Goal: Obtain resource: Obtain resource

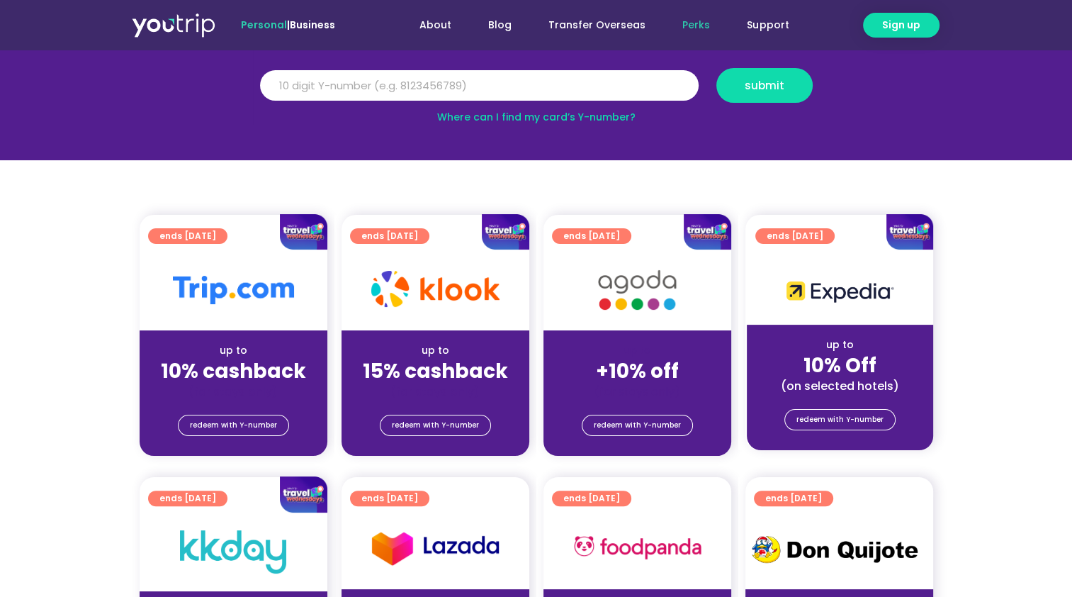
scroll to position [284, 0]
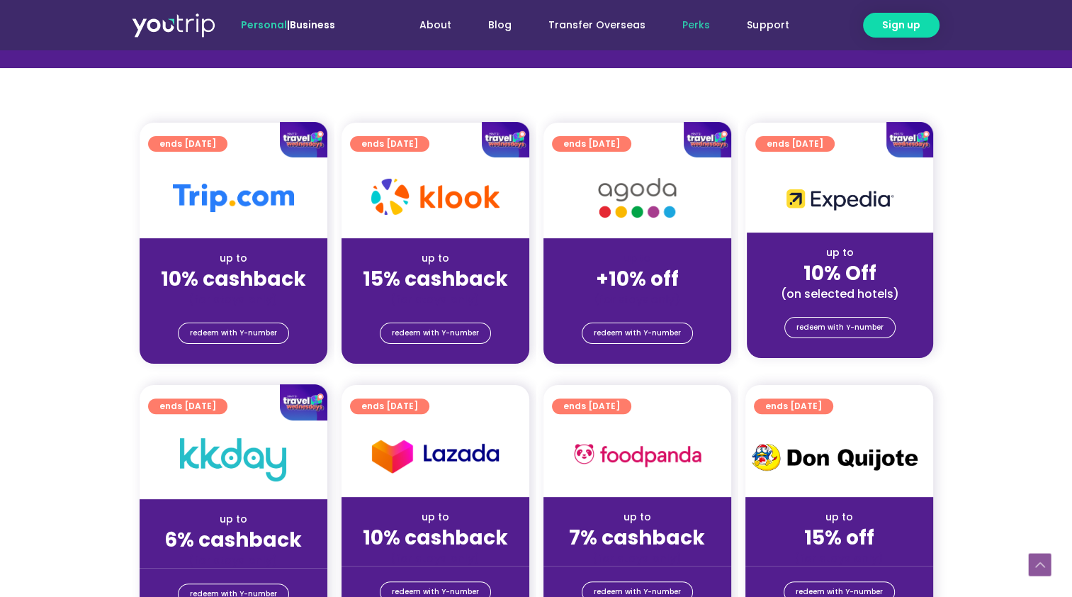
drag, startPoint x: 459, startPoint y: 282, endPoint x: 455, endPoint y: 268, distance: 14.6
click at [459, 282] on strong "15% cashback" at bounding box center [435, 279] width 145 height 28
click at [435, 150] on div at bounding box center [436, 140] width 188 height 36
click at [429, 337] on span "redeem with Y-number" at bounding box center [435, 333] width 87 height 20
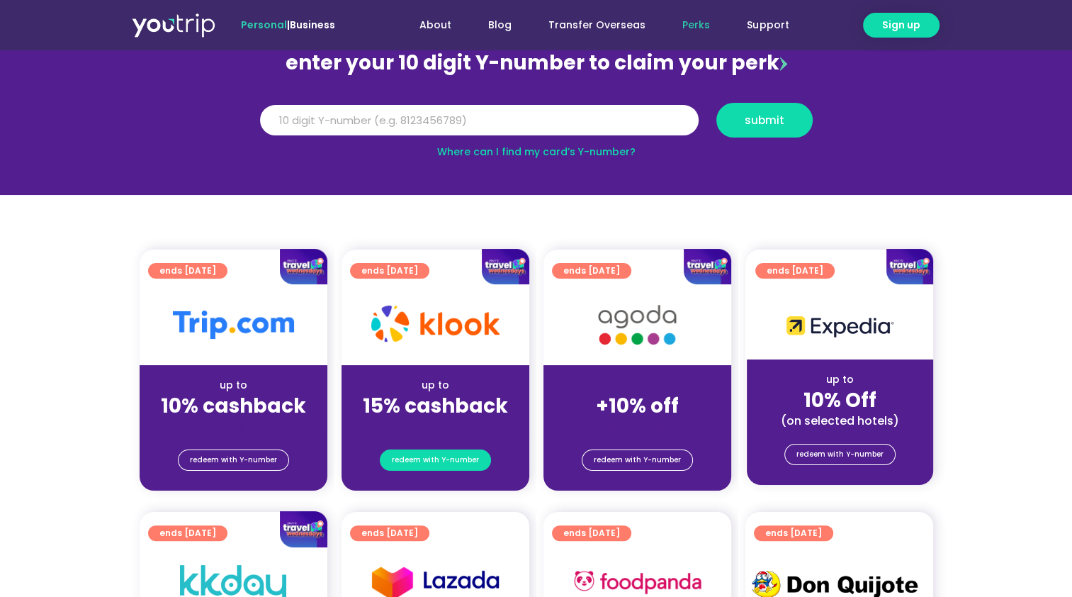
scroll to position [156, 0]
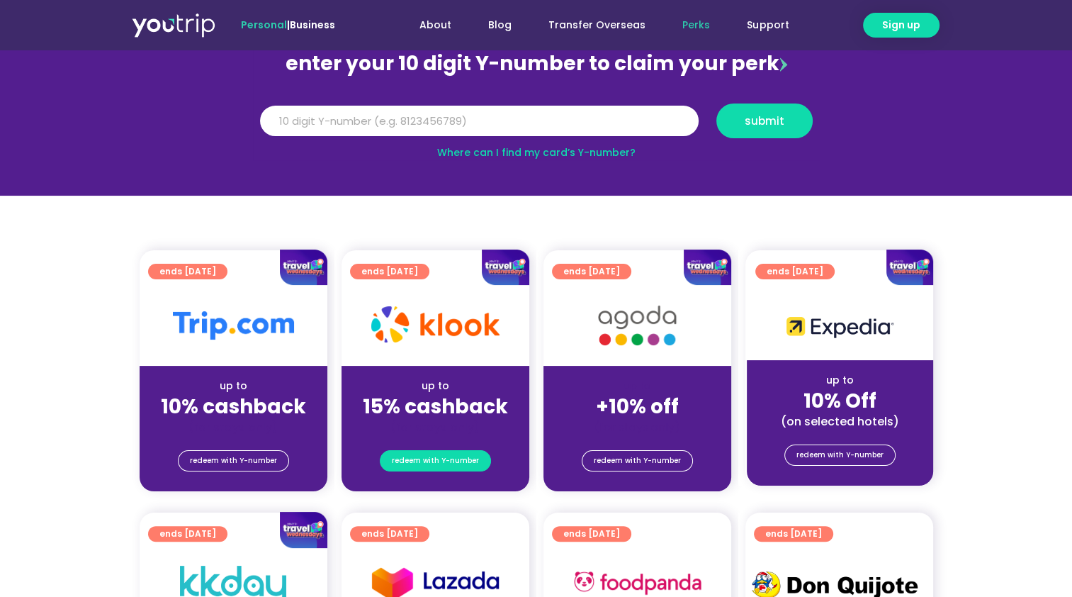
click at [433, 459] on span "redeem with Y-number" at bounding box center [435, 461] width 87 height 20
click at [540, 116] on input "Y Number" at bounding box center [479, 121] width 439 height 31
